Goal: Transaction & Acquisition: Purchase product/service

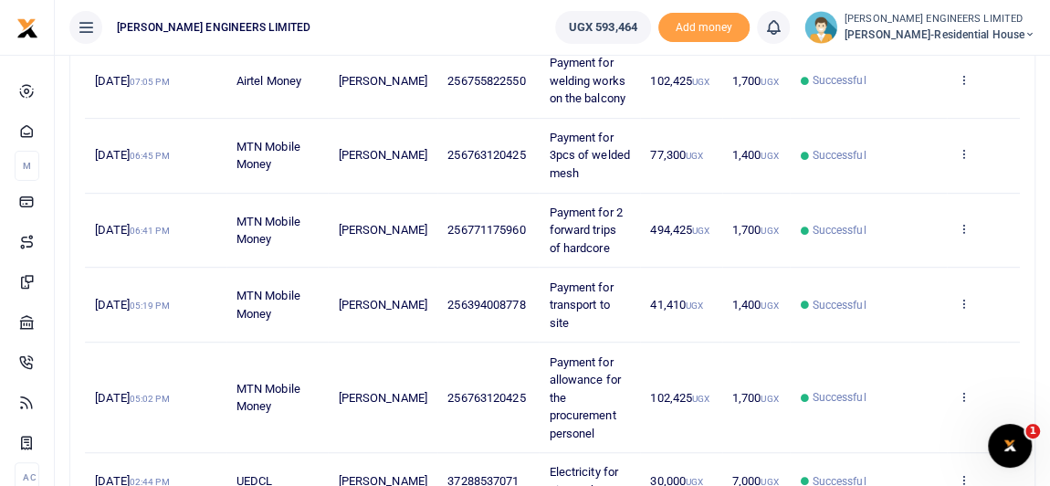
scroll to position [415, 0]
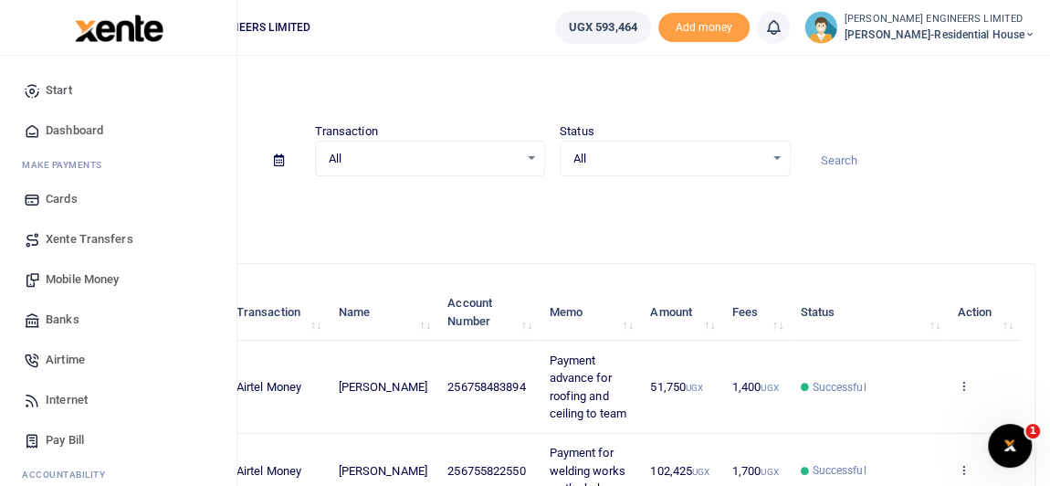
click at [87, 279] on span "Mobile Money" at bounding box center [82, 279] width 73 height 18
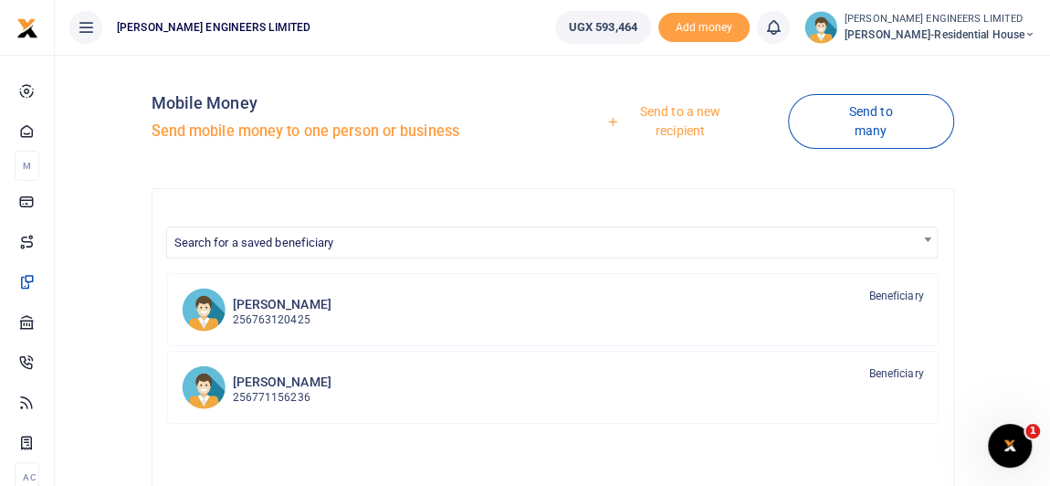
click at [693, 115] on link "Send to a new recipient" at bounding box center [674, 121] width 228 height 52
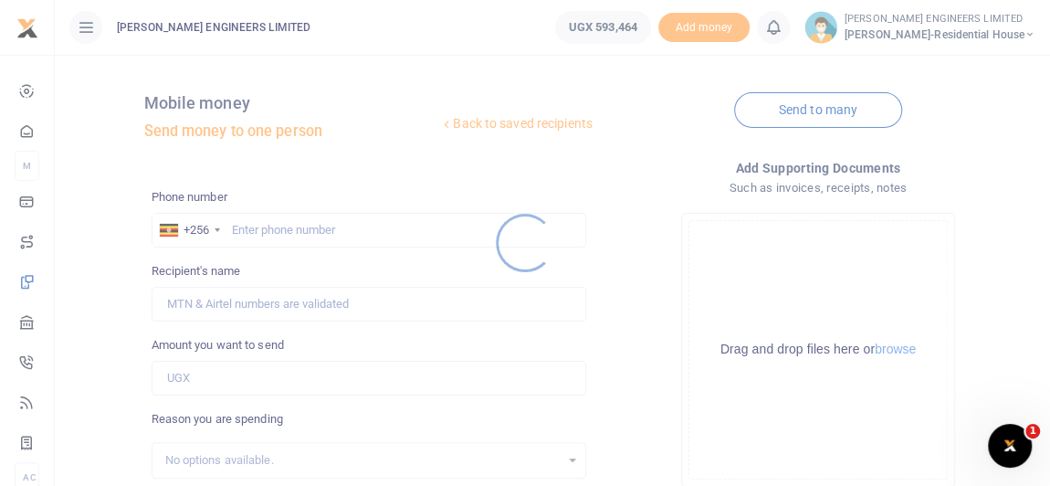
click at [257, 232] on div at bounding box center [525, 243] width 1050 height 486
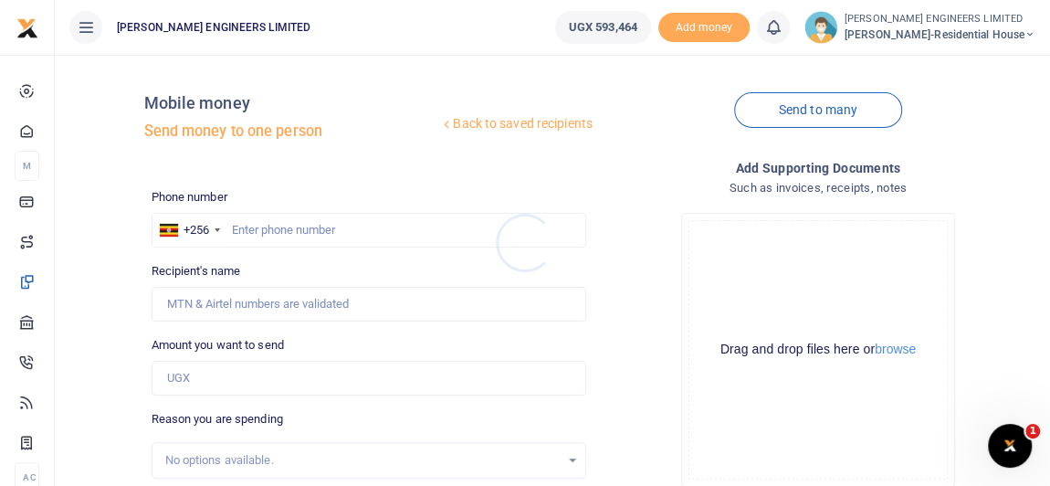
click at [249, 232] on div at bounding box center [525, 243] width 1050 height 486
click at [251, 237] on input "text" at bounding box center [369, 230] width 435 height 35
type input "787518549"
type input "Richard Barigye"
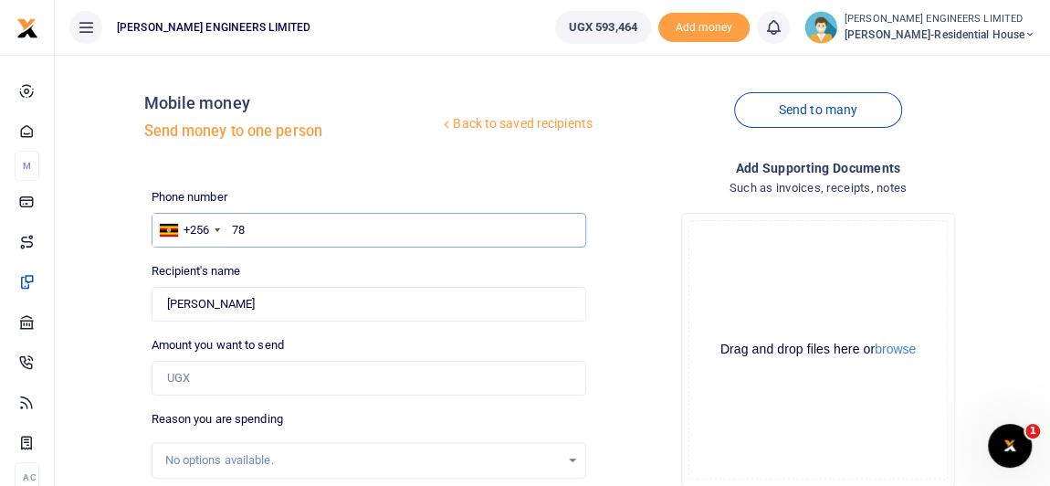
type input "7"
type input "789592102"
type input "Julius Mutyaba"
type input "789592102"
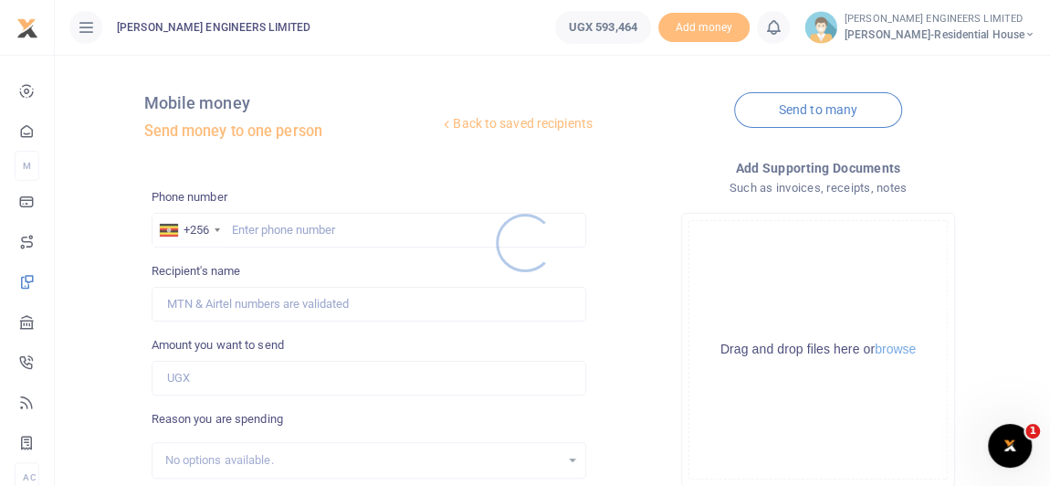
click at [247, 226] on div at bounding box center [525, 243] width 1050 height 486
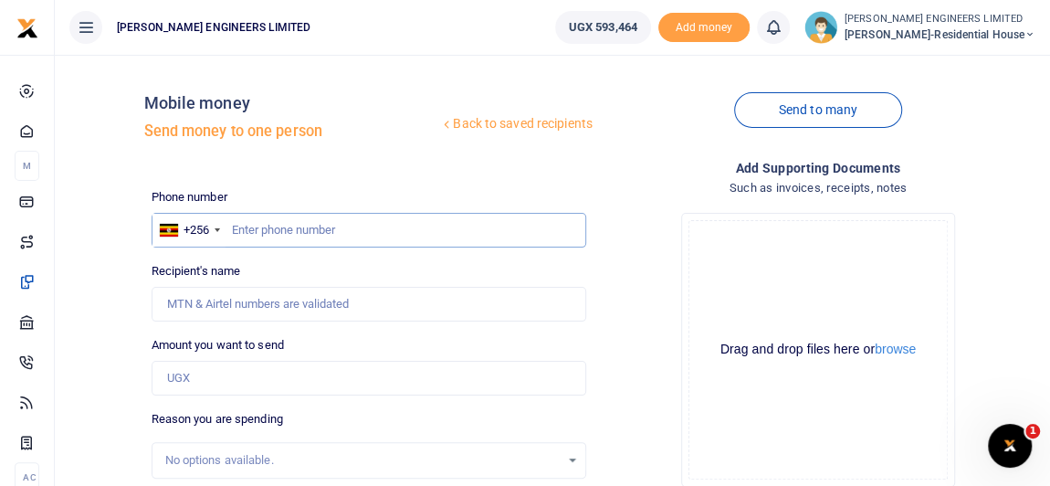
click at [255, 239] on input "text" at bounding box center [369, 230] width 435 height 35
click at [248, 233] on input "text" at bounding box center [369, 230] width 435 height 35
type input "0705779073"
click at [271, 377] on input "Amount you want to send" at bounding box center [369, 378] width 435 height 35
type input "Denis Kajjumba"
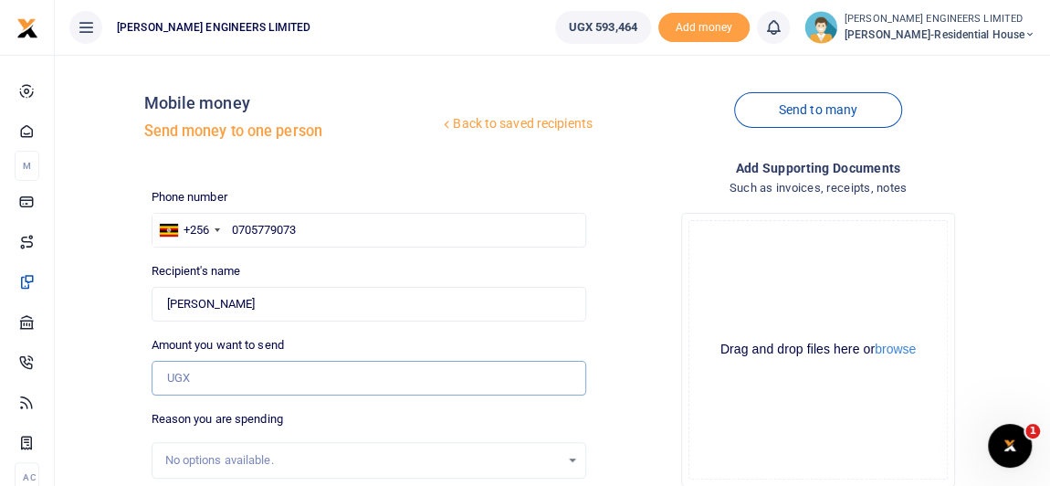
click at [213, 378] on input "Amount you want to send" at bounding box center [369, 378] width 435 height 35
click at [204, 145] on div "Mobile money Send money to one person" at bounding box center [292, 121] width 296 height 57
click at [298, 230] on input "0705779073" at bounding box center [369, 230] width 435 height 35
type input "0705779"
type input "0787518549"
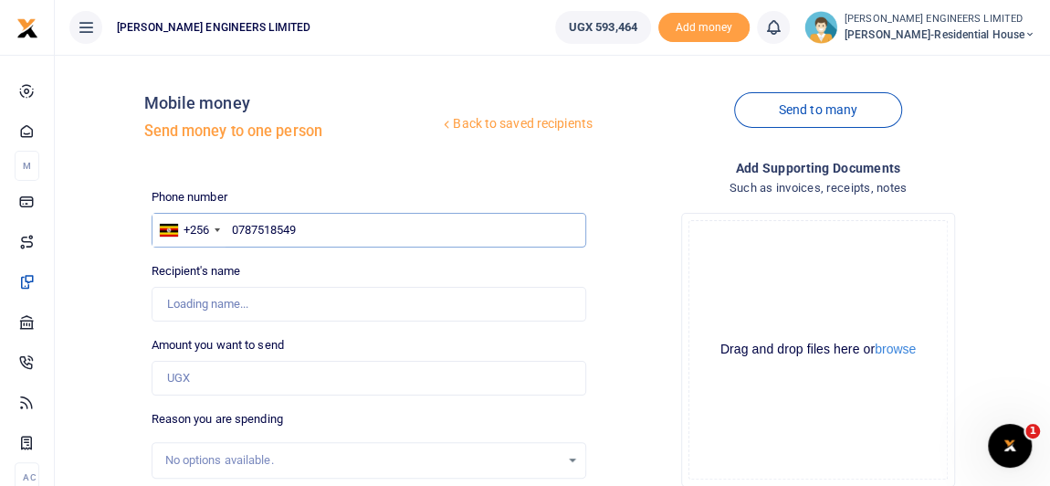
type input "Richard Barigye"
type input "0787518549"
click at [239, 375] on input "Amount you want to send" at bounding box center [369, 378] width 435 height 35
click at [205, 301] on input "Found" at bounding box center [369, 304] width 435 height 35
type input "775217272"
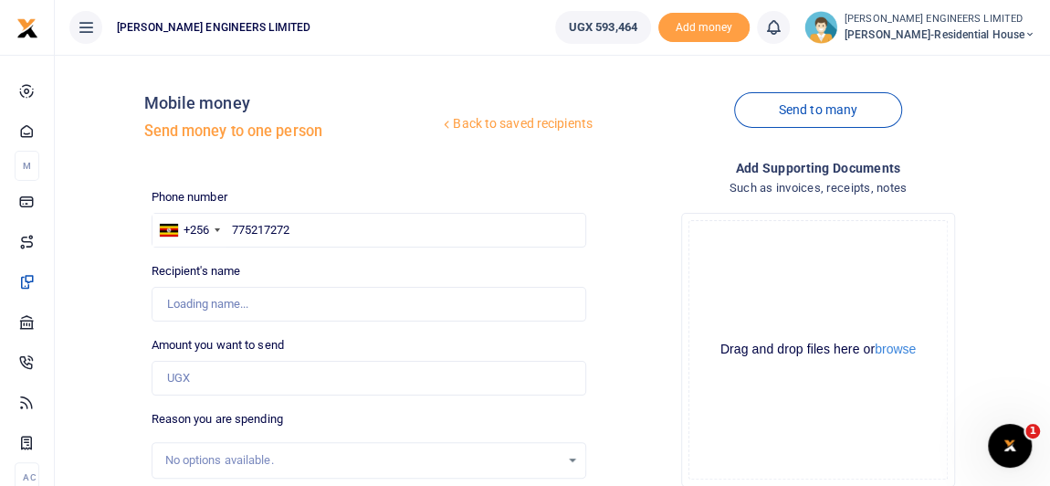
type input "Prosper Mungujakisa"
type input "775217272"
click at [230, 376] on input "Amount you want to send" at bounding box center [369, 378] width 435 height 35
click at [271, 231] on input "text" at bounding box center [369, 230] width 435 height 35
type input "771175960"
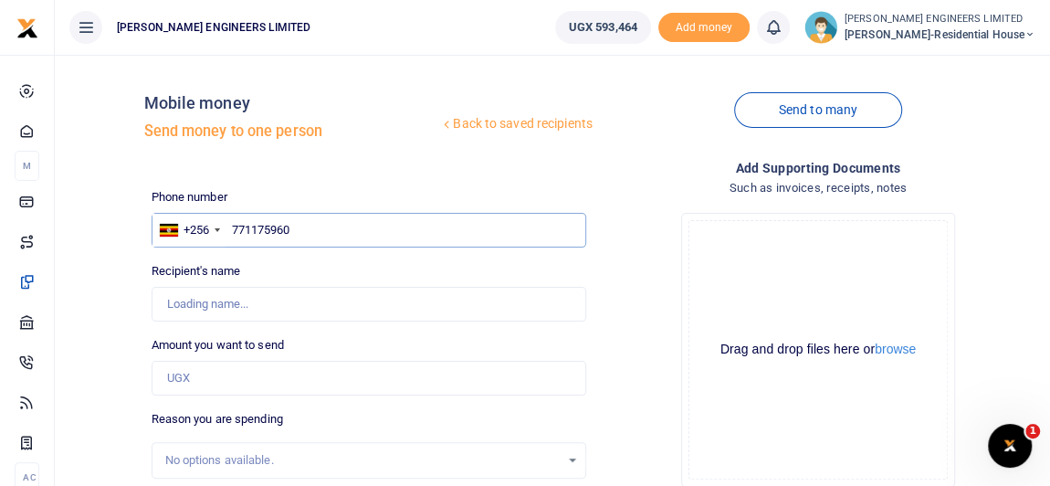
type input "Ronad Byamukama"
click at [235, 381] on input "Amount you want to send" at bounding box center [369, 378] width 435 height 35
click at [413, 305] on input "Found" at bounding box center [369, 304] width 435 height 35
click at [303, 232] on input "771175960" at bounding box center [369, 230] width 435 height 35
type input "7"
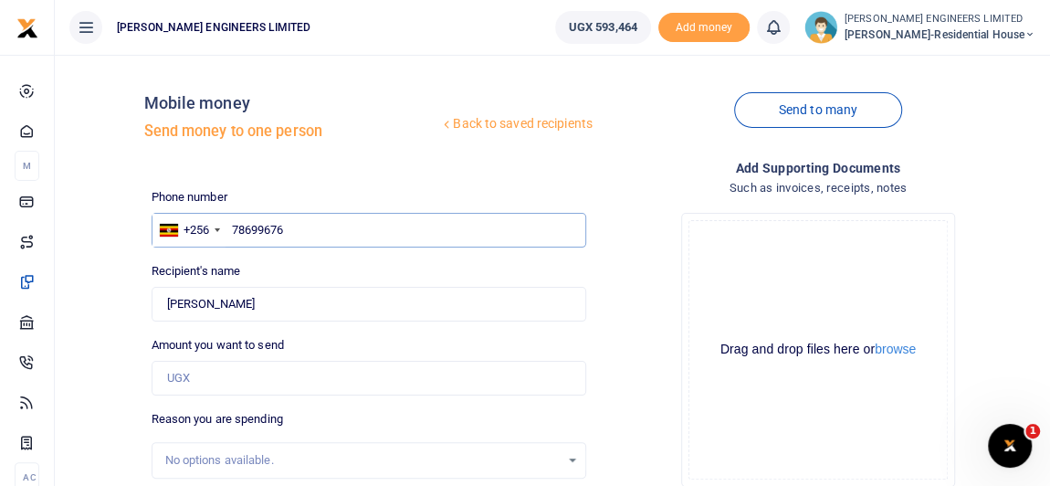
type input "786996763"
type input "Elly James Akena"
type input "7"
type input "777986237"
type input "Isaac Agaba"
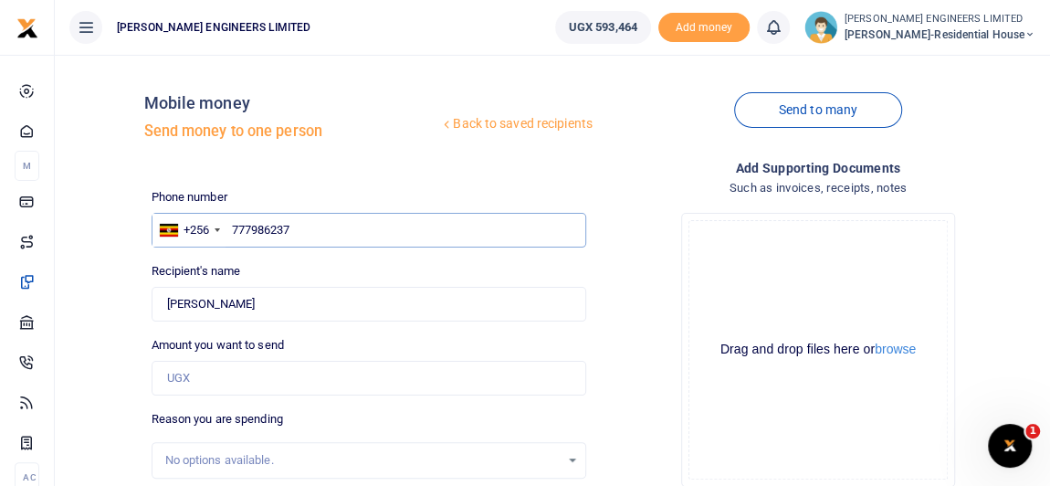
type input "777986237"
click at [225, 384] on input "Amount you want to send" at bounding box center [369, 378] width 435 height 35
click at [210, 377] on input "Amount you want to send" at bounding box center [369, 378] width 435 height 35
click at [332, 378] on input "Amount you want to send" at bounding box center [369, 378] width 435 height 35
click at [405, 300] on input "Found" at bounding box center [369, 304] width 435 height 35
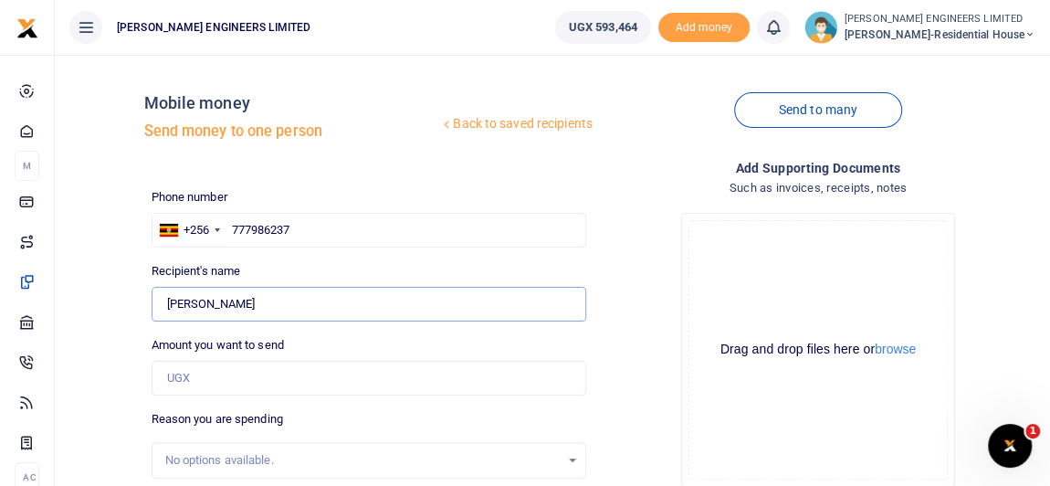
click at [216, 306] on input "Found" at bounding box center [369, 304] width 435 height 35
click at [1032, 33] on icon at bounding box center [1030, 34] width 11 height 13
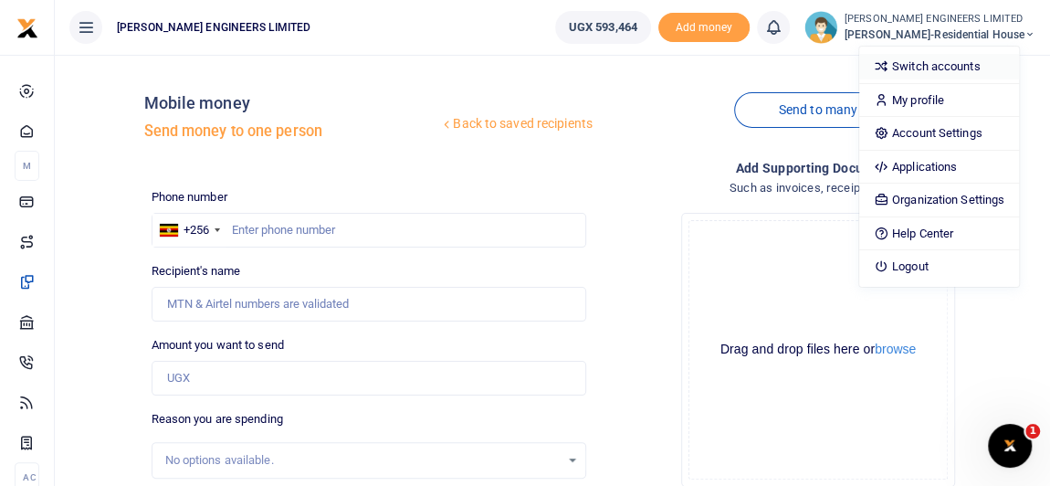
click at [956, 69] on link "Switch accounts" at bounding box center [939, 67] width 160 height 26
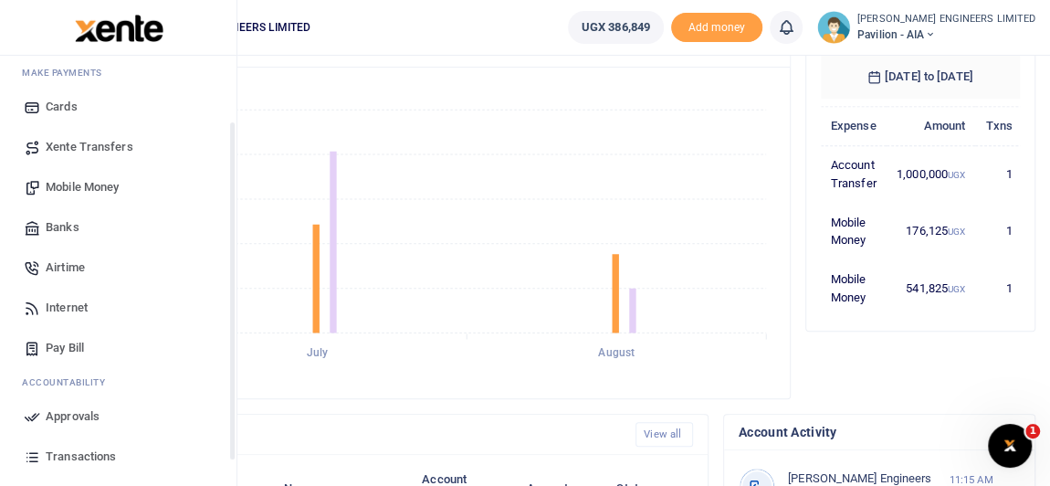
scroll to position [205, 0]
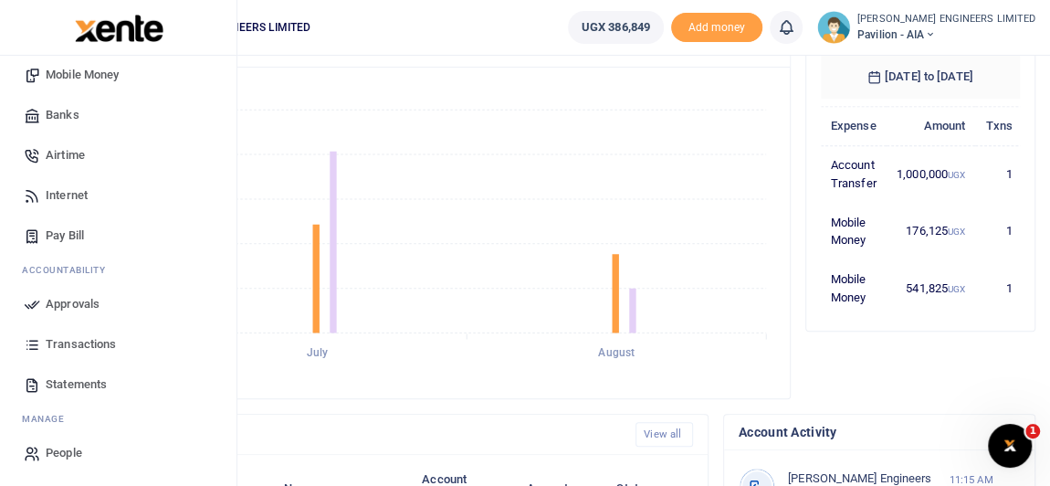
click at [79, 348] on span "Transactions" at bounding box center [81, 344] width 70 height 18
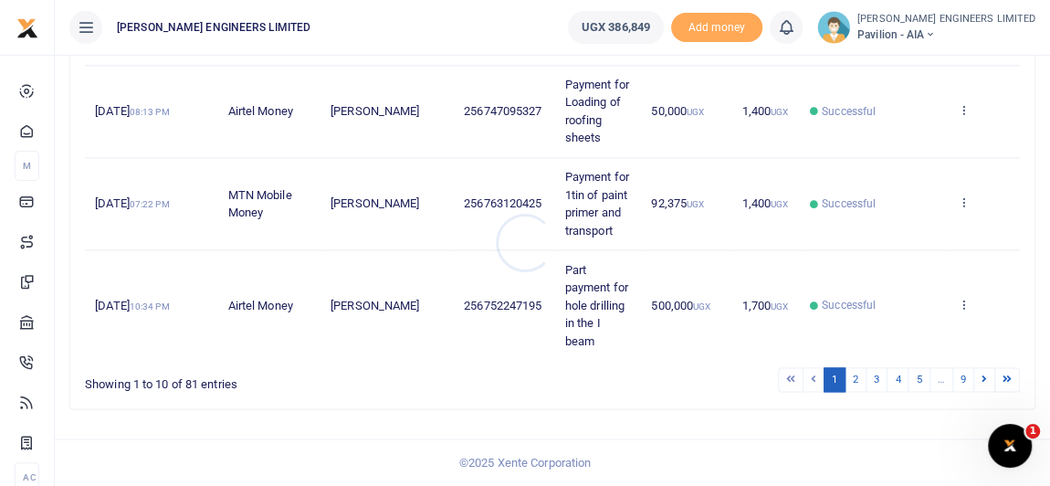
scroll to position [1149, 0]
click at [1013, 379] on link at bounding box center [1007, 379] width 26 height 25
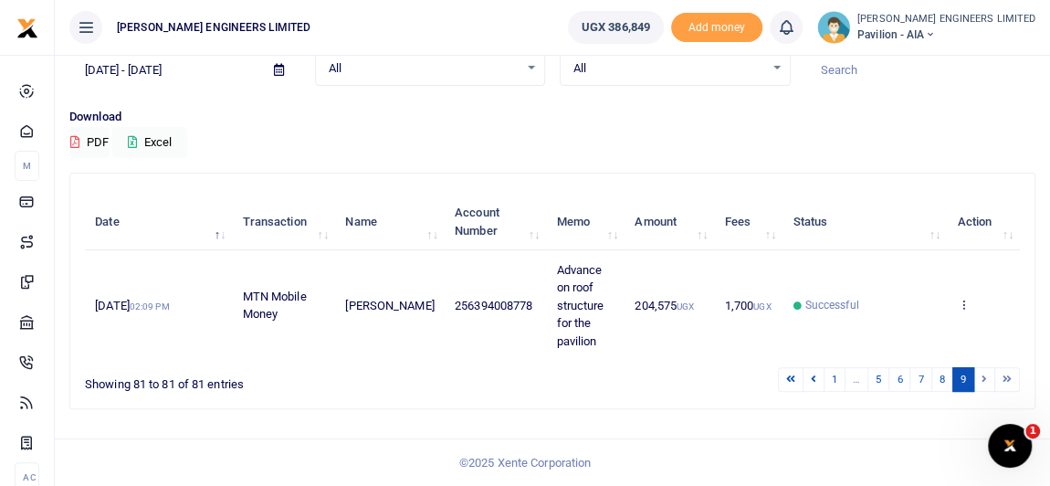
scroll to position [87, 0]
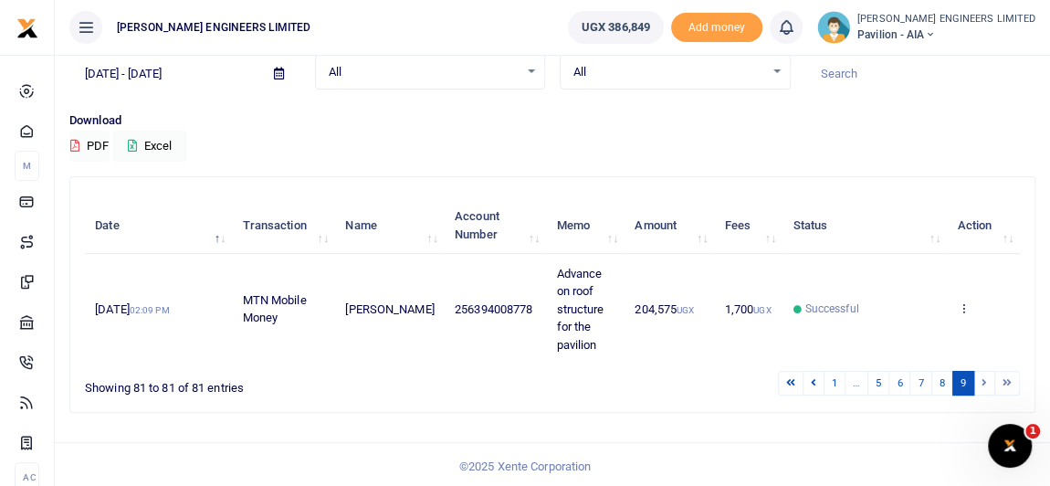
click at [1010, 379] on li at bounding box center [1007, 383] width 25 height 25
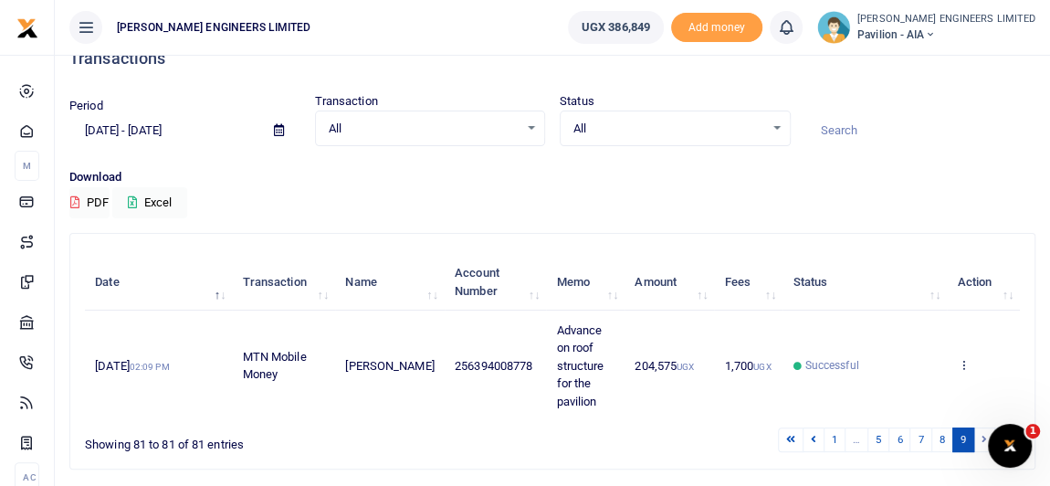
scroll to position [4, 0]
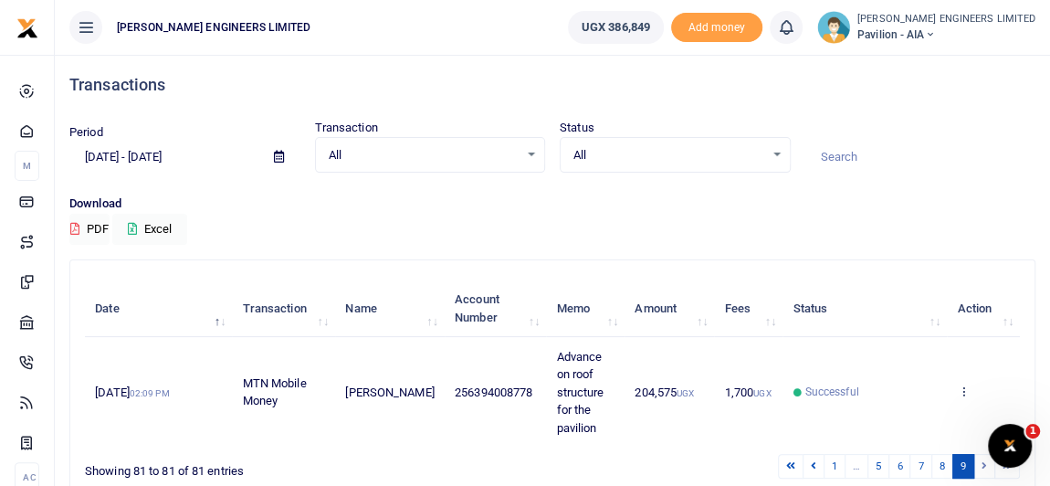
click at [278, 156] on icon at bounding box center [279, 157] width 10 height 12
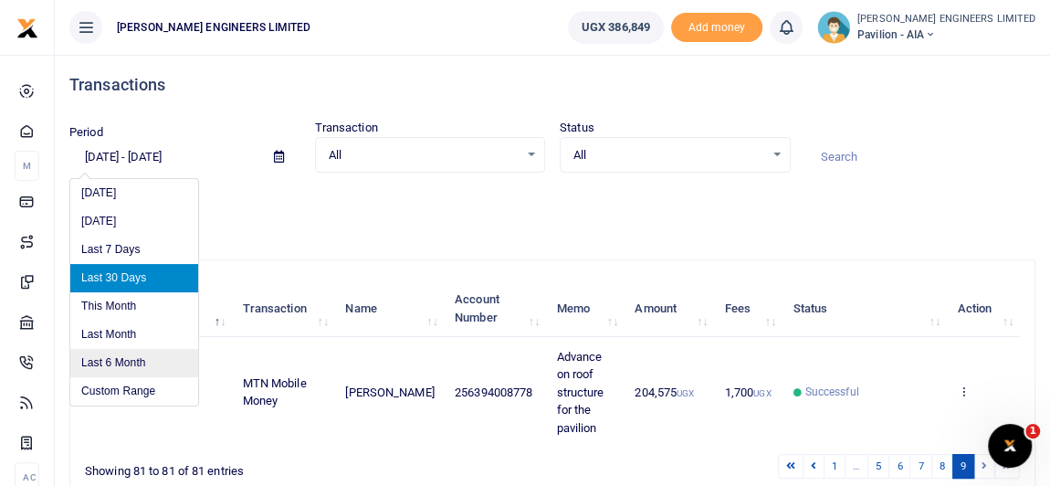
click at [124, 358] on li "Last 6 Month" at bounding box center [134, 363] width 128 height 28
type input "[DATE] - [DATE]"
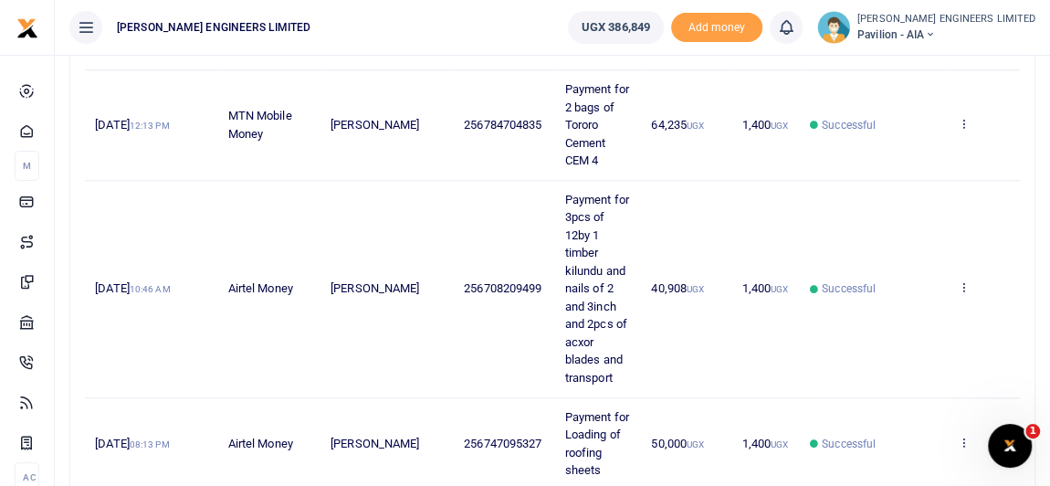
scroll to position [1149, 0]
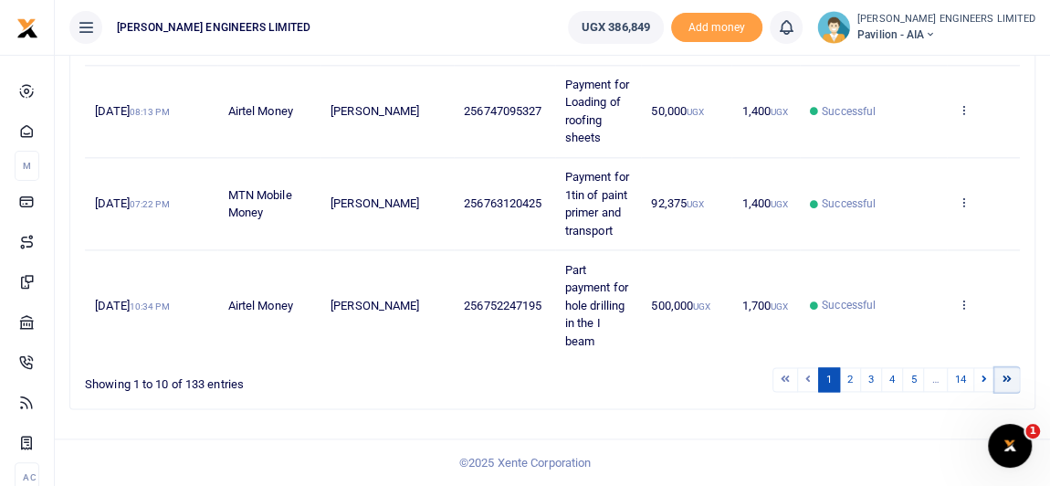
click at [1003, 380] on icon at bounding box center [1007, 378] width 9 height 10
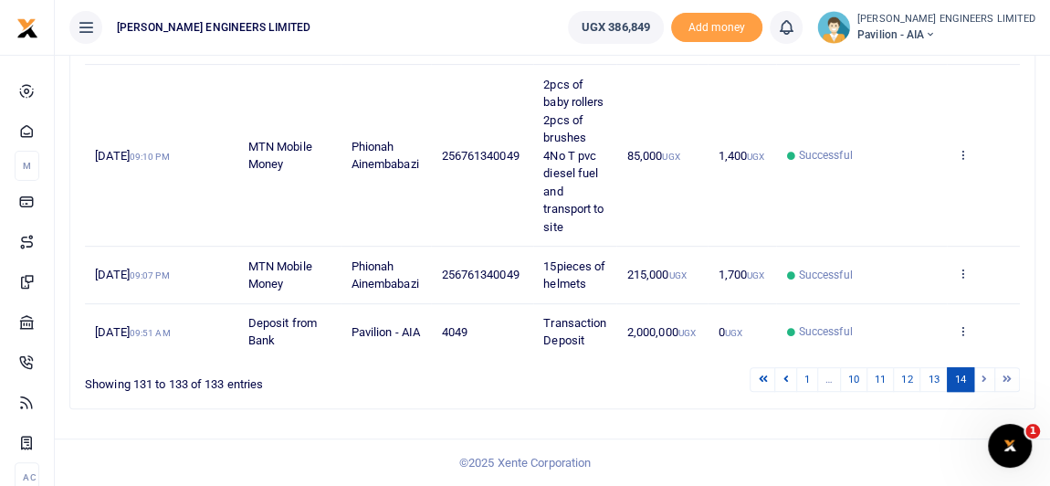
scroll to position [272, 0]
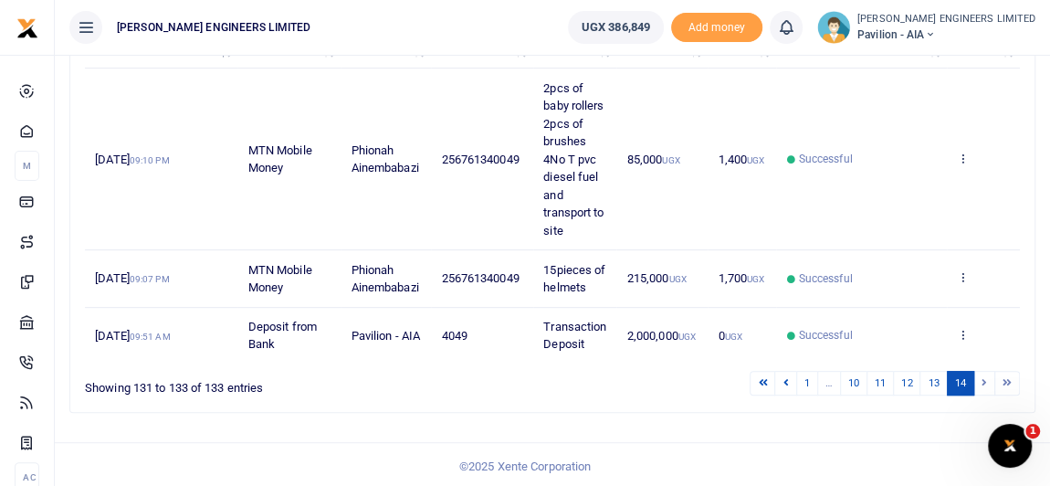
click at [935, 34] on icon at bounding box center [929, 34] width 11 height 13
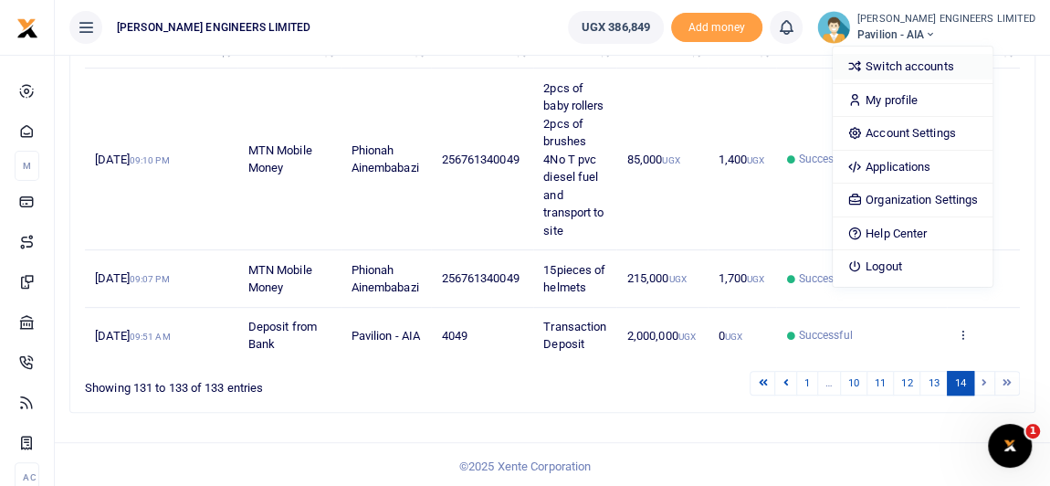
click at [952, 67] on link "Switch accounts" at bounding box center [913, 67] width 160 height 26
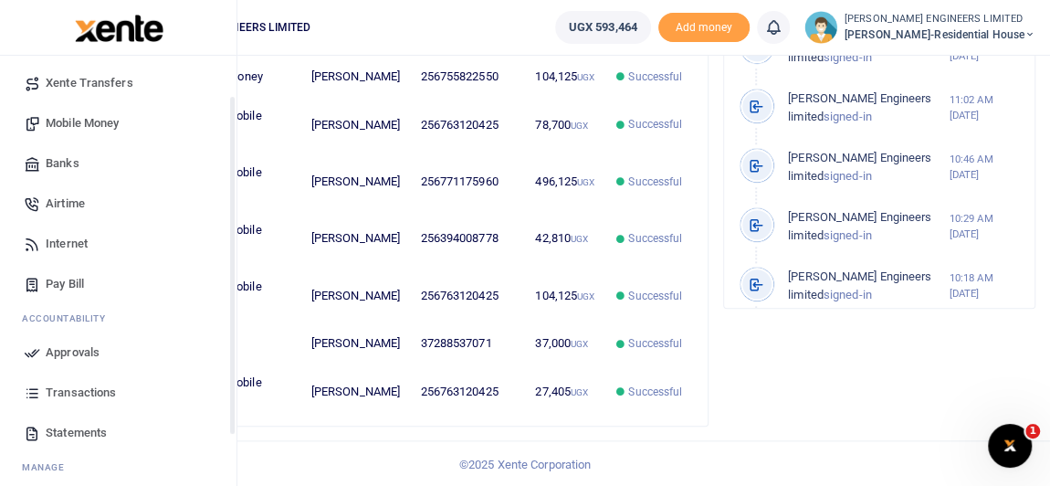
scroll to position [205, 0]
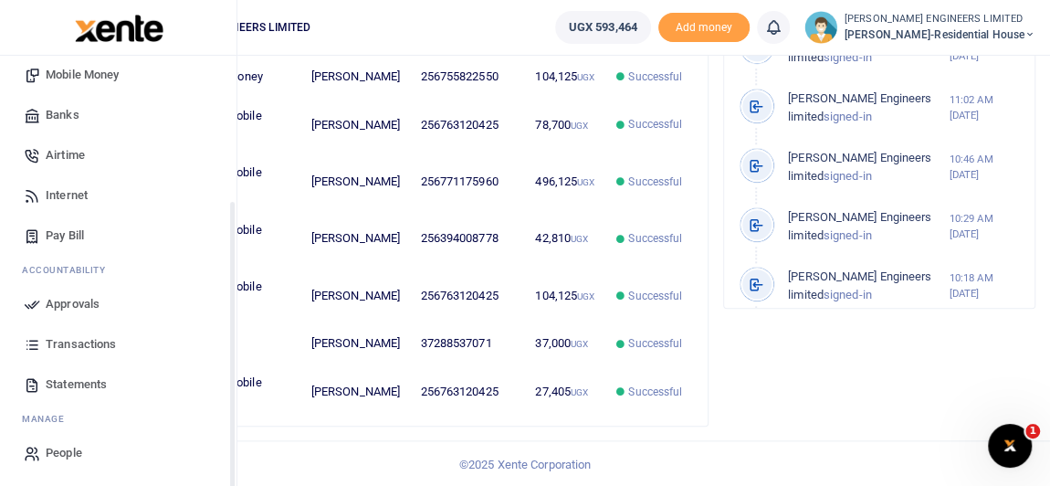
click at [84, 347] on span "Transactions" at bounding box center [81, 344] width 70 height 18
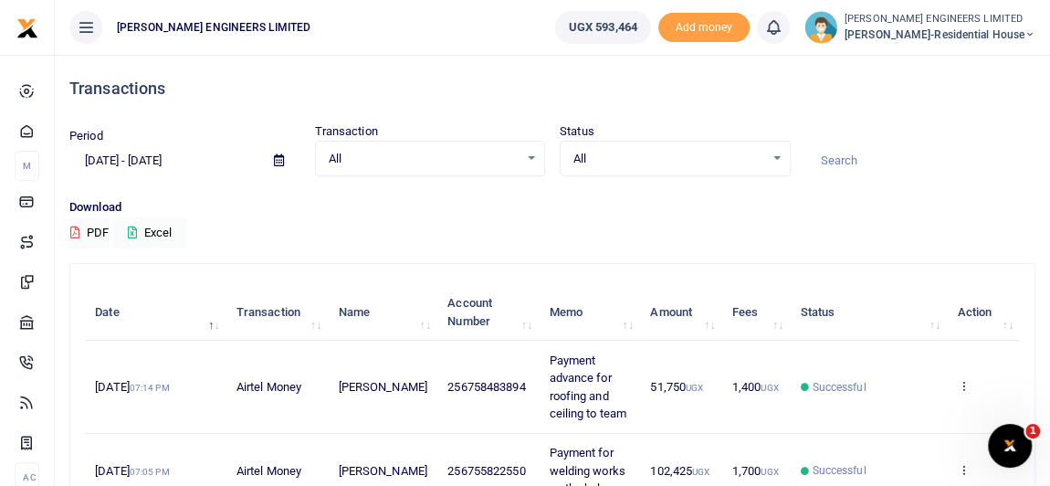
click at [279, 161] on icon at bounding box center [279, 160] width 10 height 12
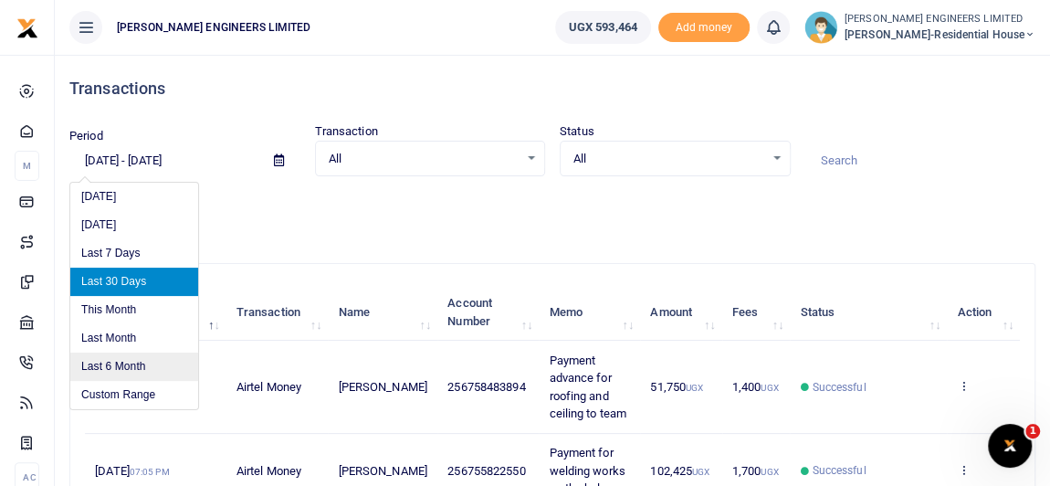
click at [116, 367] on li "Last 6 Month" at bounding box center [134, 366] width 128 height 28
type input "[DATE] - [DATE]"
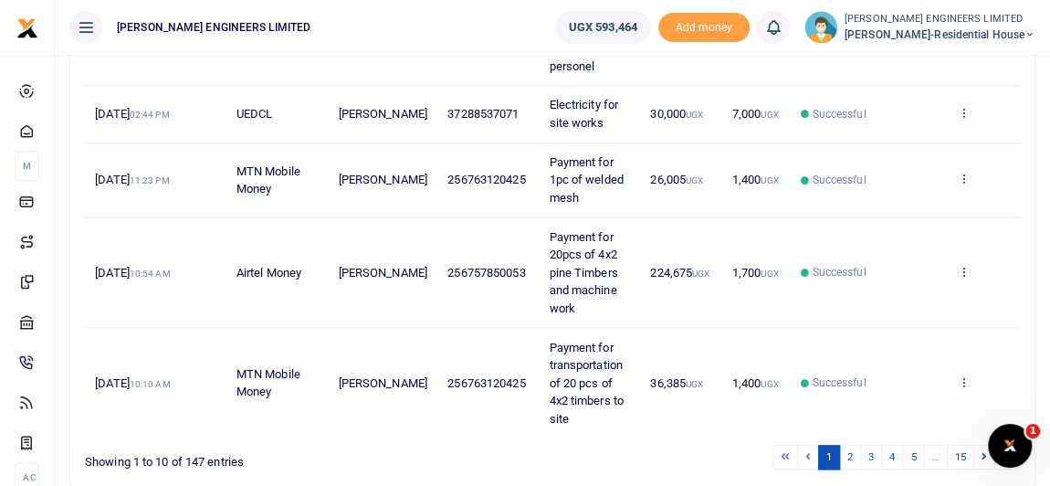
scroll to position [828, 0]
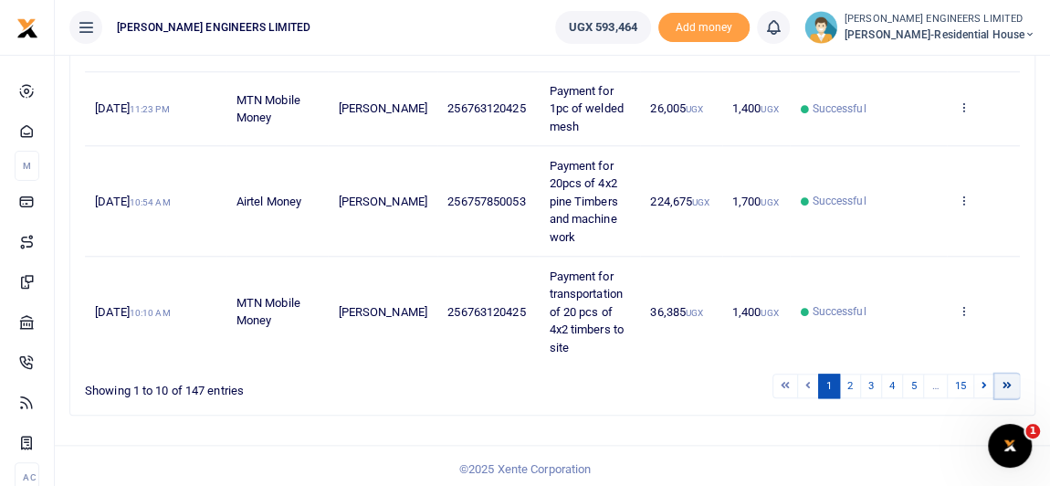
click at [1007, 380] on icon at bounding box center [1007, 385] width 9 height 10
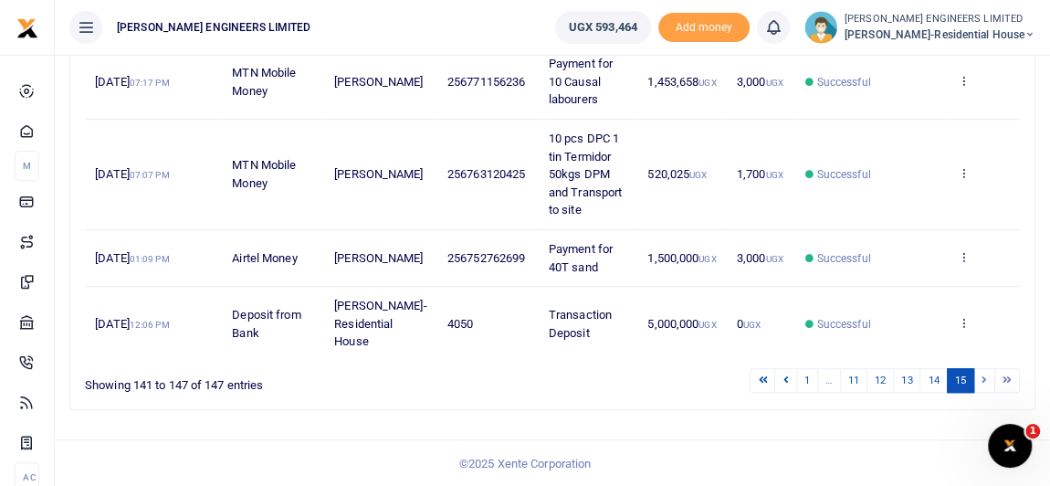
scroll to position [533, 0]
click at [937, 379] on link "14" at bounding box center [933, 379] width 27 height 25
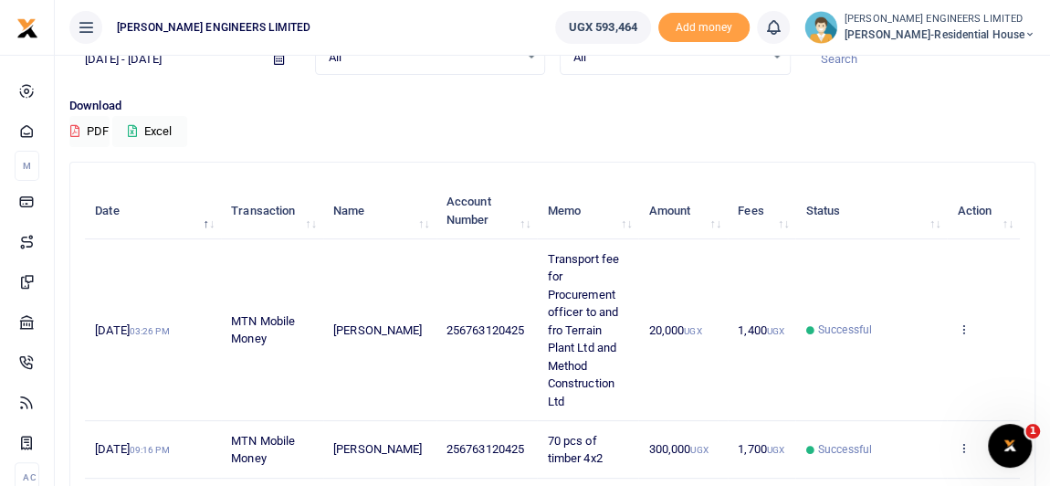
scroll to position [0, 0]
